Goal: Navigation & Orientation: Find specific page/section

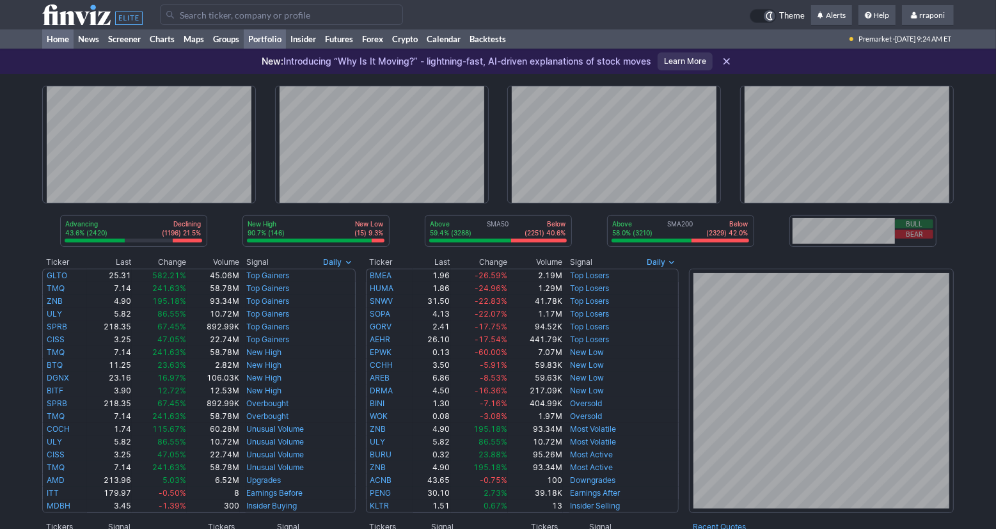
click at [270, 40] on link "Portfolio" at bounding box center [265, 38] width 42 height 19
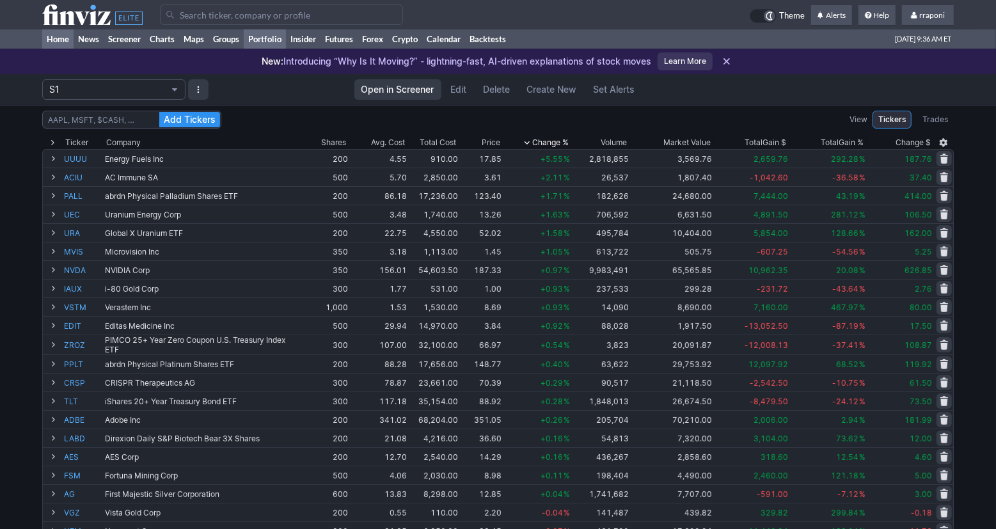
click at [70, 43] on link "Home" at bounding box center [57, 38] width 31 height 19
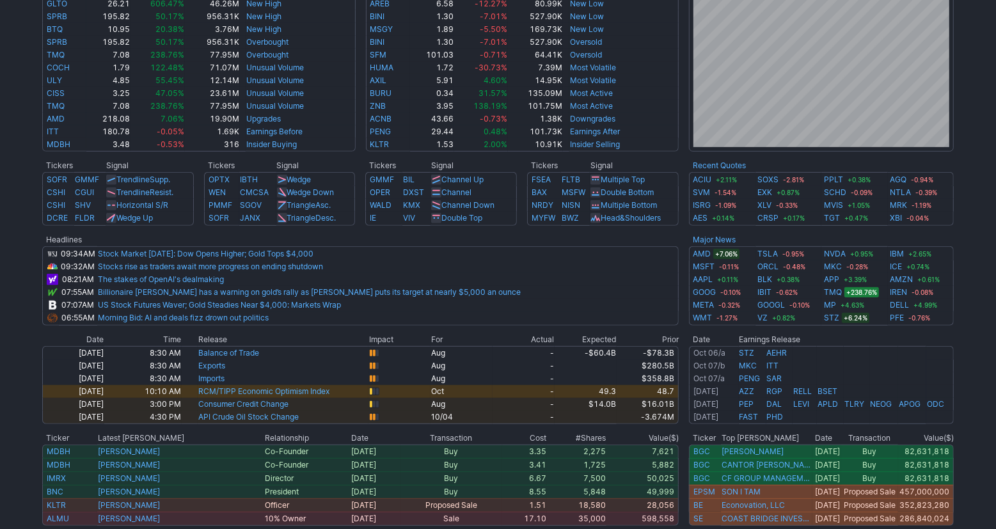
scroll to position [353, 0]
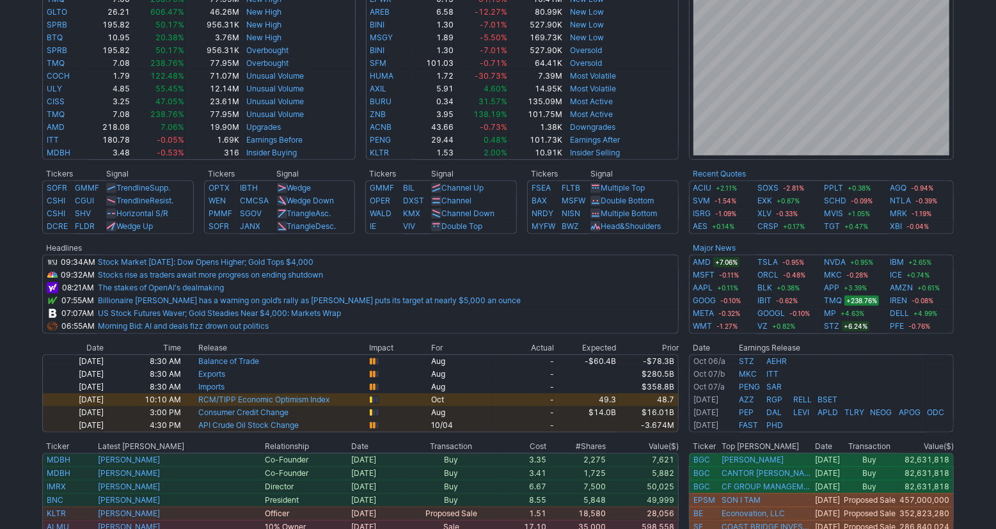
click at [975, 268] on div "Advancing 52.2% (2902) Declining (2311) 41.6% New High 81.6% (129) New Low (29)…" at bounding box center [498, 183] width 996 height 925
click at [975, 291] on div "Advancing 52.2% (2902) Declining (2311) 41.6% New High 81.6% (129) New Low (29)…" at bounding box center [498, 183] width 996 height 925
click at [984, 326] on div "Advancing 52.2% (2902) Declining (2311) 41.6% New High 81.6% (129) New Low (29)…" at bounding box center [498, 183] width 996 height 925
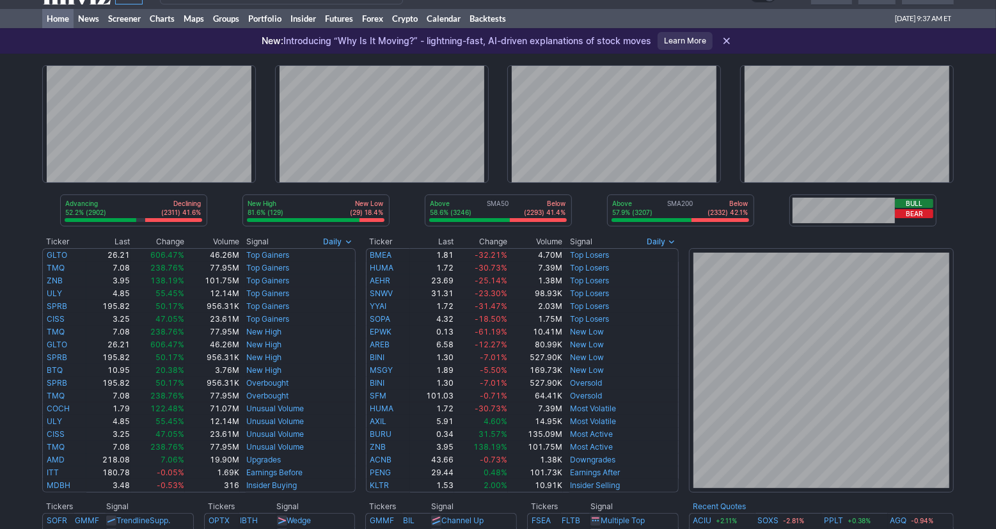
scroll to position [0, 0]
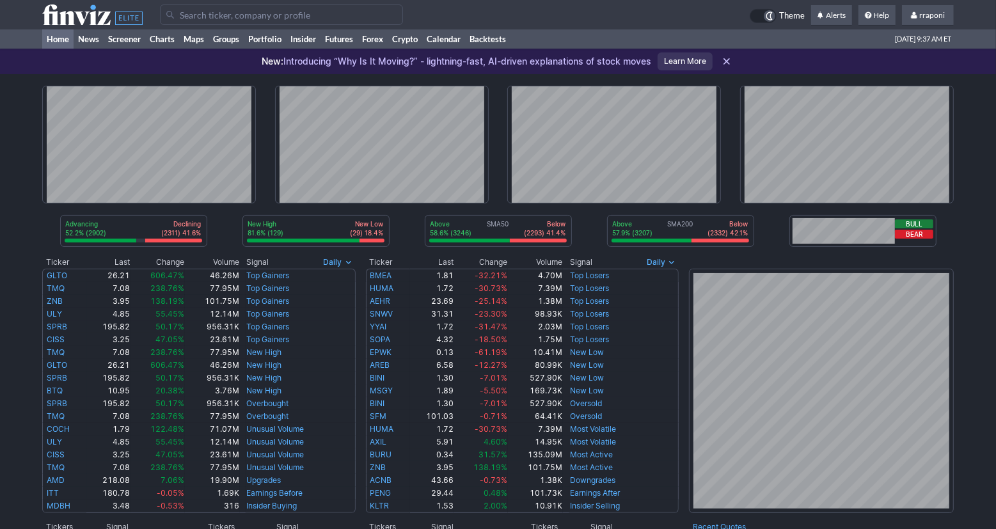
click at [964, 223] on div "Advancing 52.2% (2902) Declining (2311) 41.6% New High 81.6% (129) New Low (29)…" at bounding box center [498, 536] width 996 height 925
